Goal: Task Accomplishment & Management: Use online tool/utility

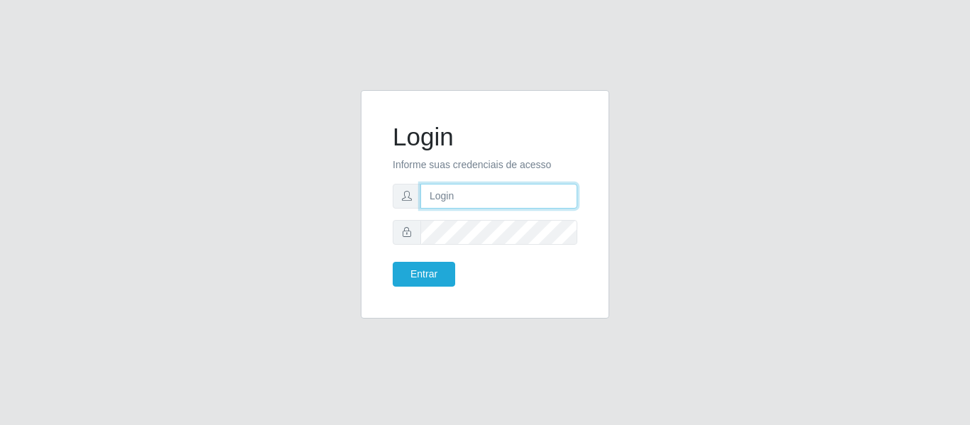
click at [470, 197] on input "text" at bounding box center [499, 196] width 157 height 25
type input "[EMAIL_ADDRESS][DOMAIN_NAME]"
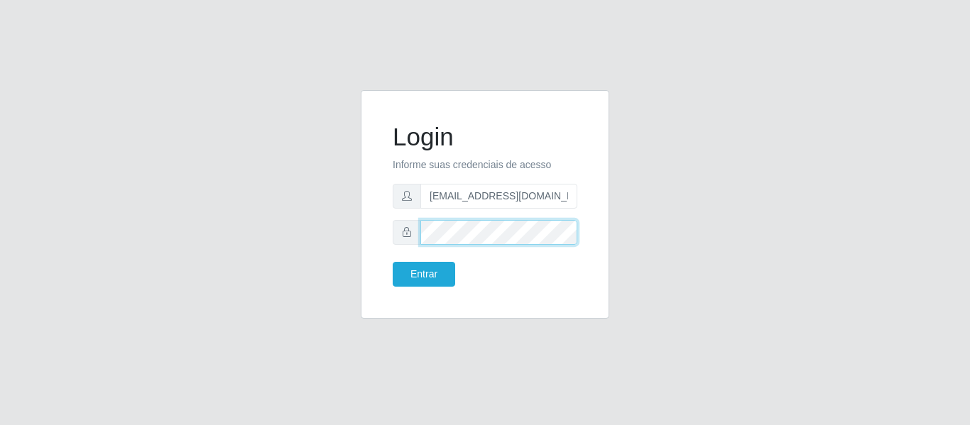
click at [393, 262] on button "Entrar" at bounding box center [424, 274] width 63 height 25
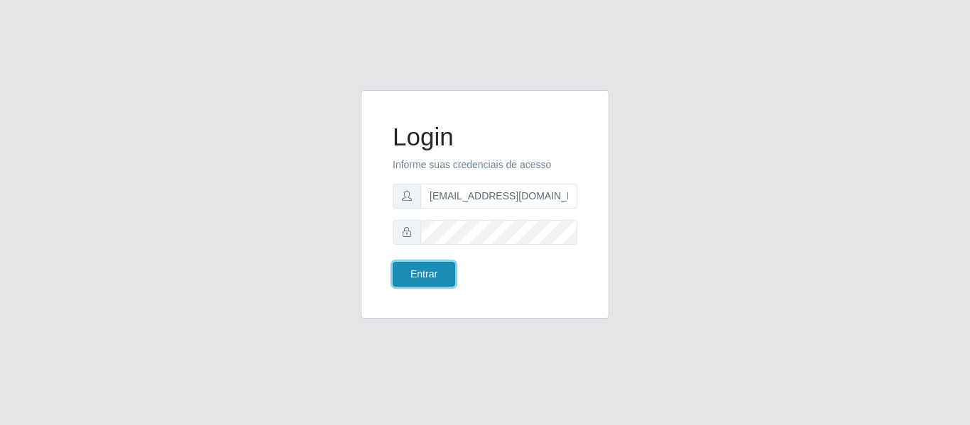
click at [429, 283] on button "Entrar" at bounding box center [424, 274] width 63 height 25
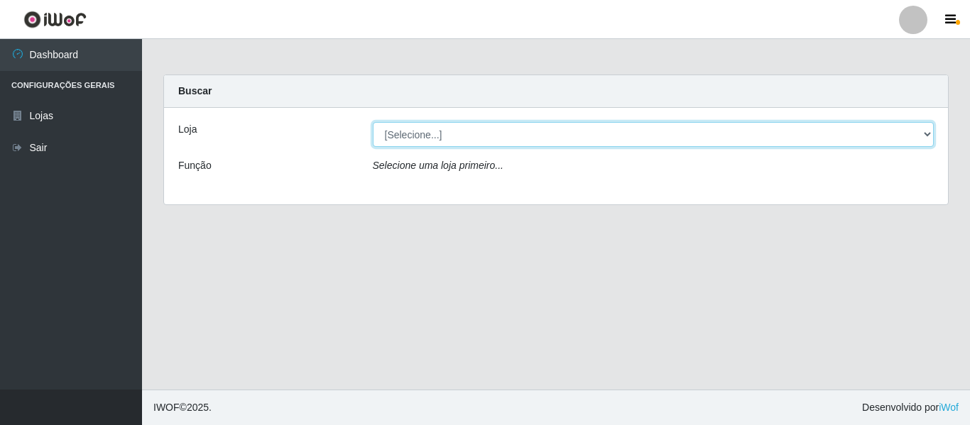
click at [493, 139] on select "[Selecione...] BomQueSó Agreste - Loja 2" at bounding box center [654, 134] width 562 height 25
select select "214"
click at [373, 122] on select "[Selecione...] BomQueSó Agreste - Loja 2" at bounding box center [654, 134] width 562 height 25
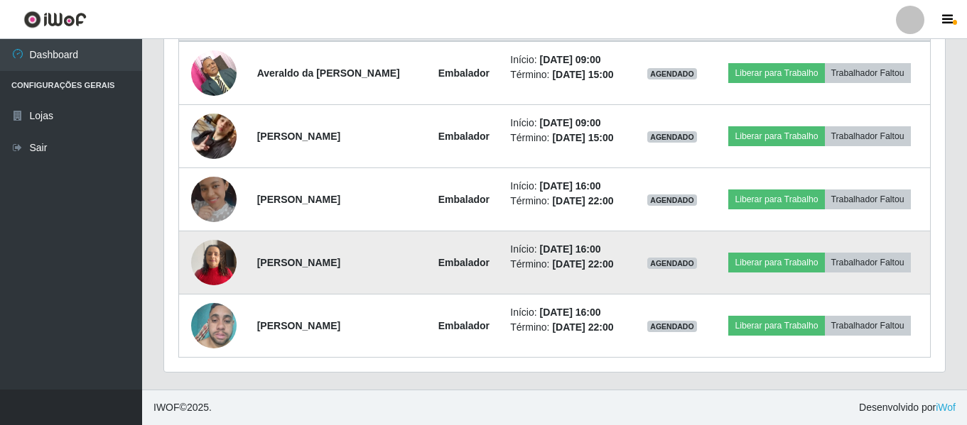
scroll to position [510, 0]
